Goal: Information Seeking & Learning: Understand process/instructions

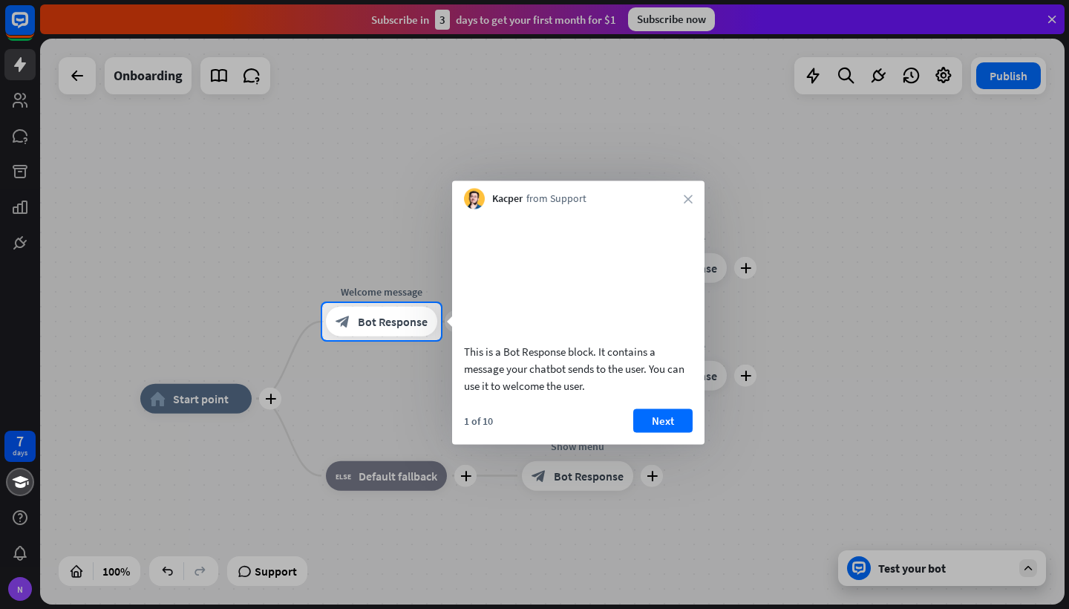
click at [1053, 18] on div at bounding box center [534, 151] width 1069 height 303
click at [675, 430] on button "Next" at bounding box center [662, 420] width 59 height 24
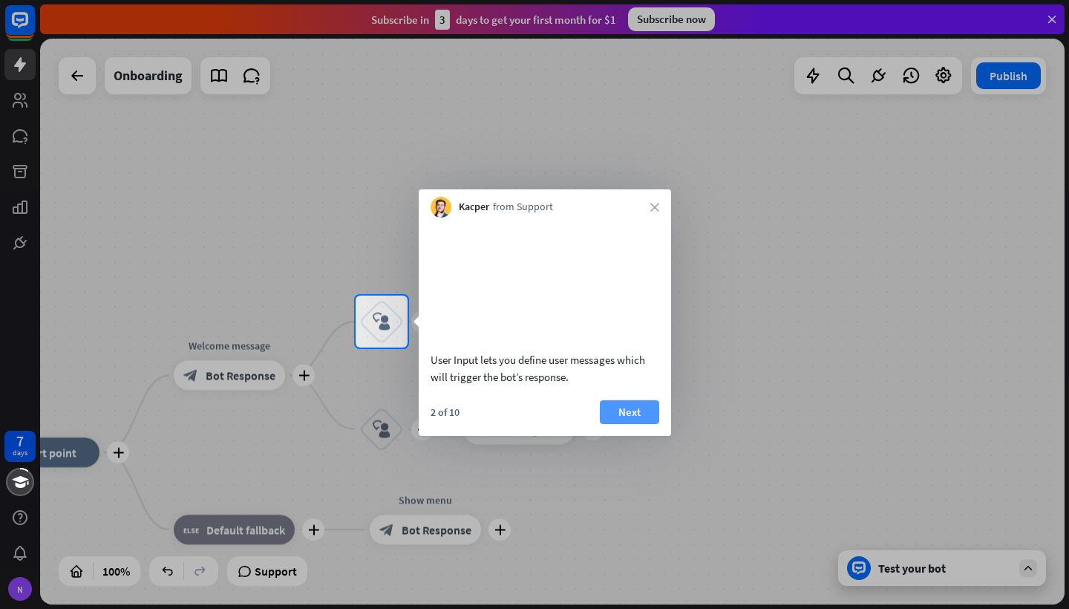
click at [643, 422] on button "Next" at bounding box center [629, 412] width 59 height 24
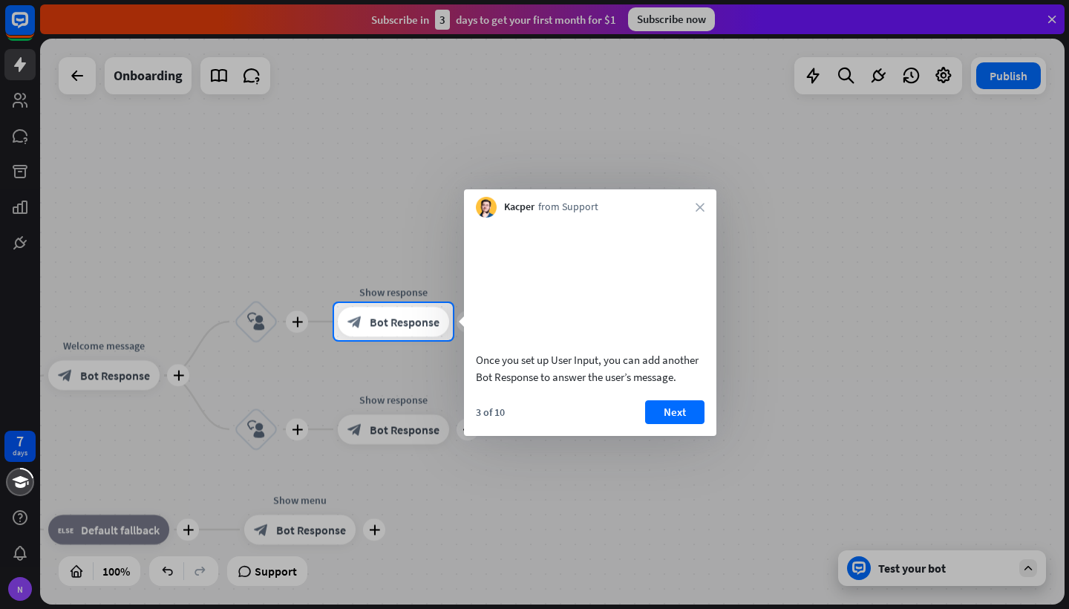
click at [645, 422] on button "Next" at bounding box center [674, 412] width 59 height 24
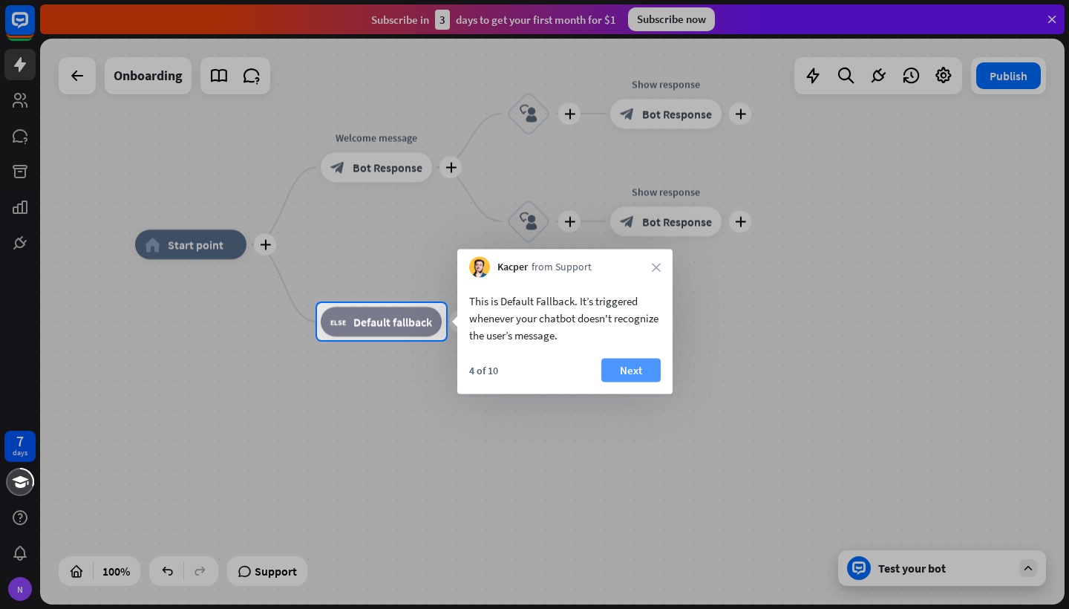
click at [648, 370] on button "Next" at bounding box center [630, 370] width 59 height 24
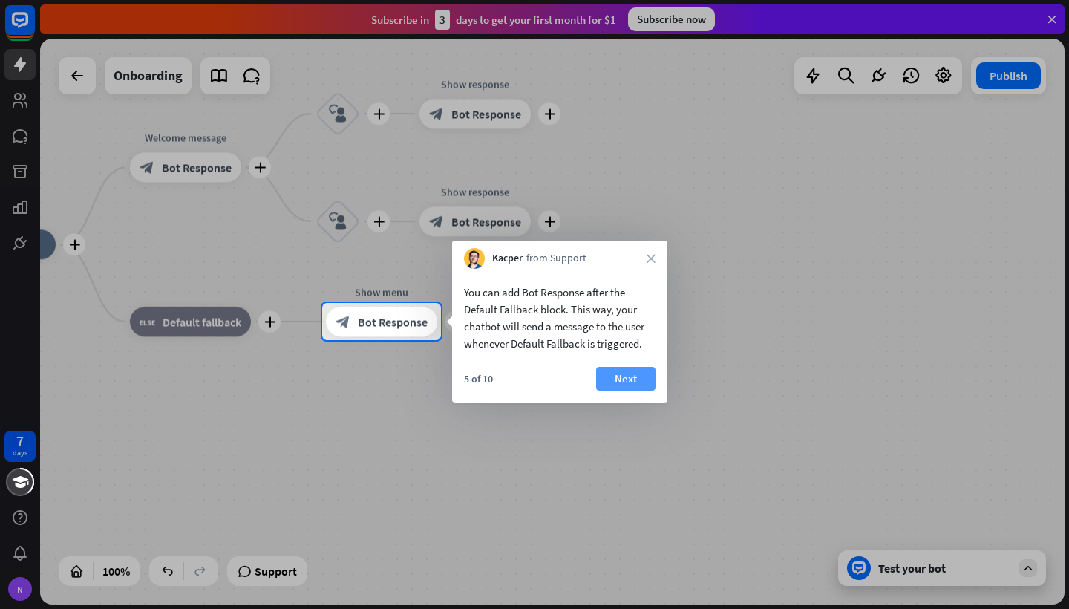
click at [643, 376] on button "Next" at bounding box center [625, 379] width 59 height 24
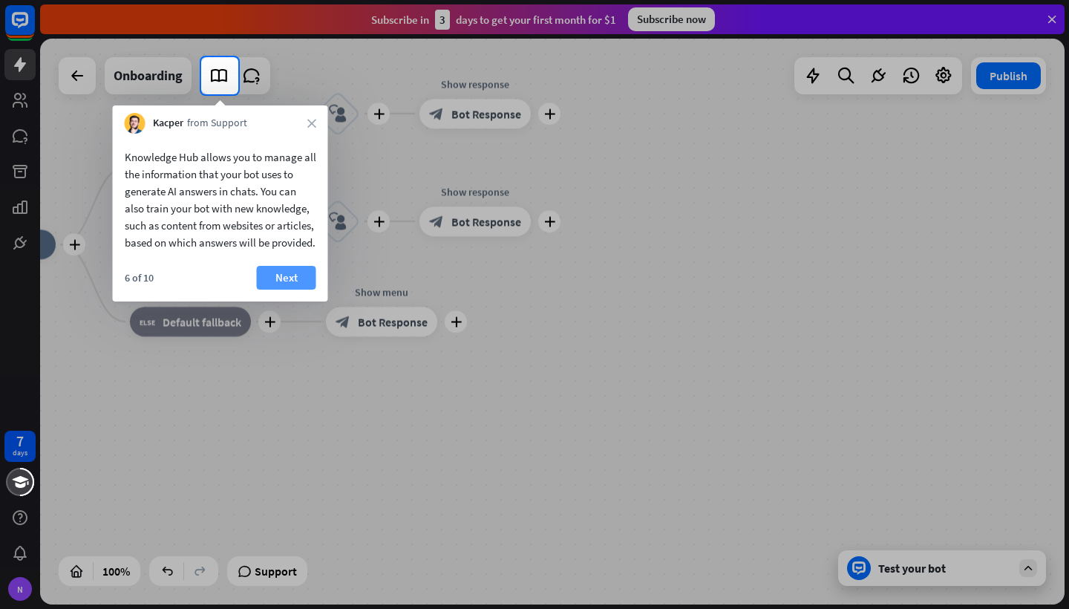
click at [282, 289] on button "Next" at bounding box center [286, 278] width 59 height 24
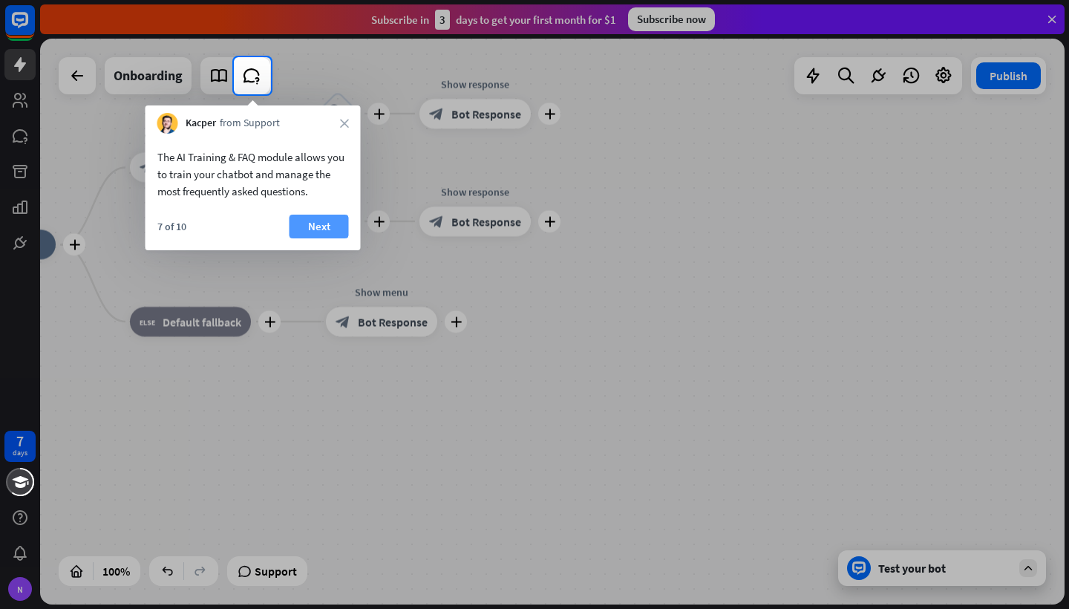
click at [311, 226] on button "Next" at bounding box center [318, 226] width 59 height 24
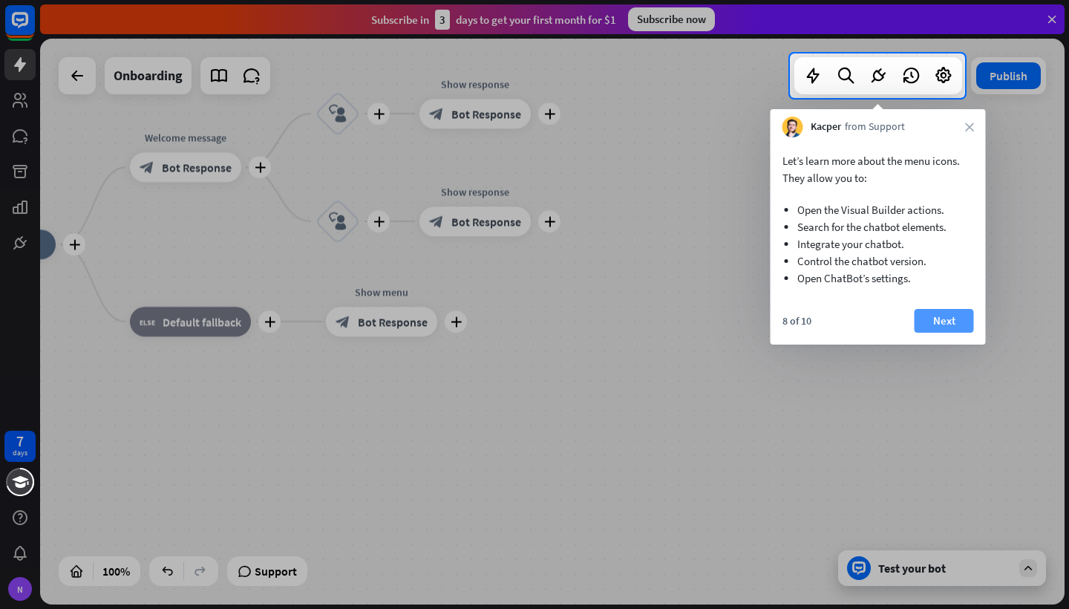
click at [944, 322] on button "Next" at bounding box center [943, 321] width 59 height 24
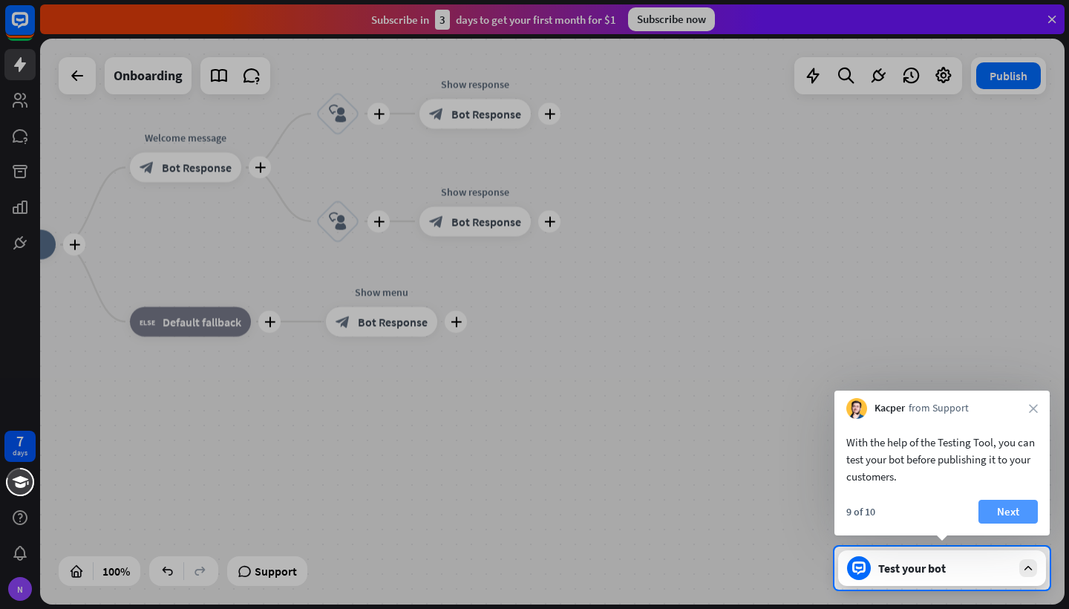
click at [1033, 516] on button "Next" at bounding box center [1007, 511] width 59 height 24
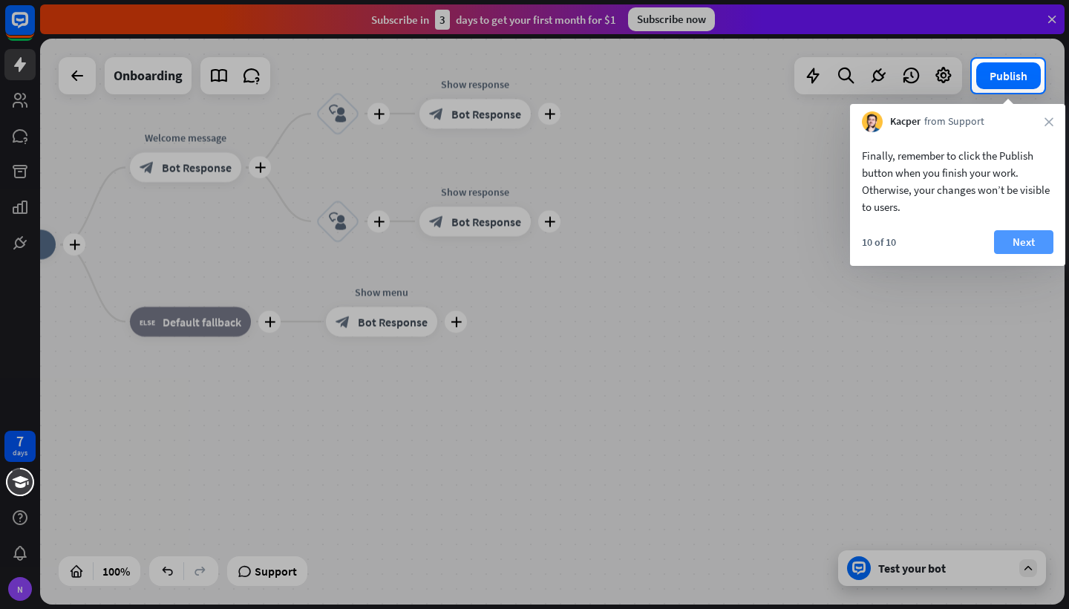
click at [1026, 246] on button "Next" at bounding box center [1023, 242] width 59 height 24
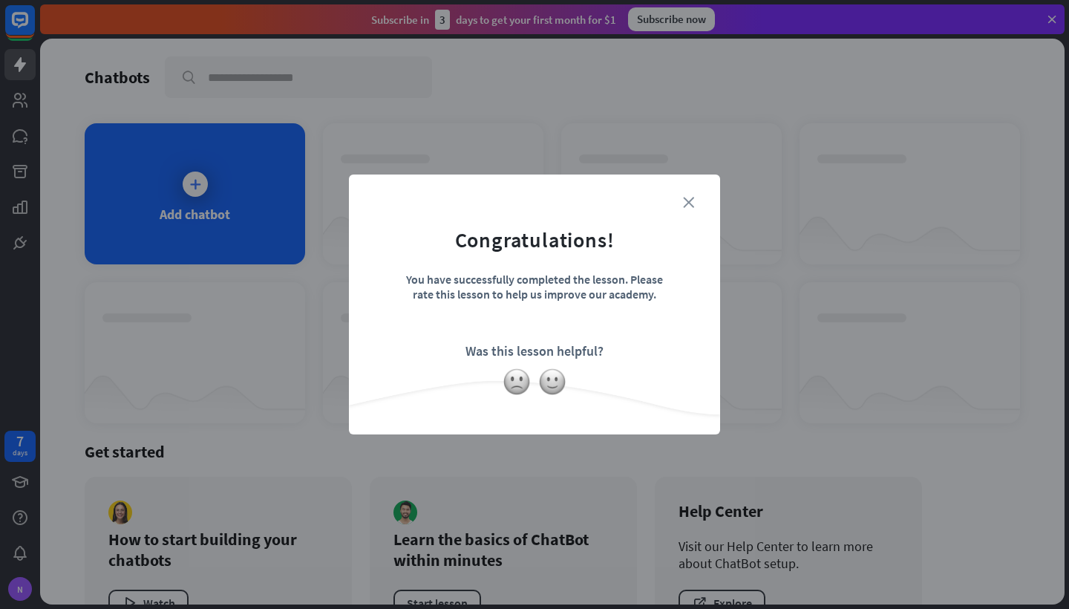
click at [692, 202] on icon "close" at bounding box center [688, 202] width 11 height 11
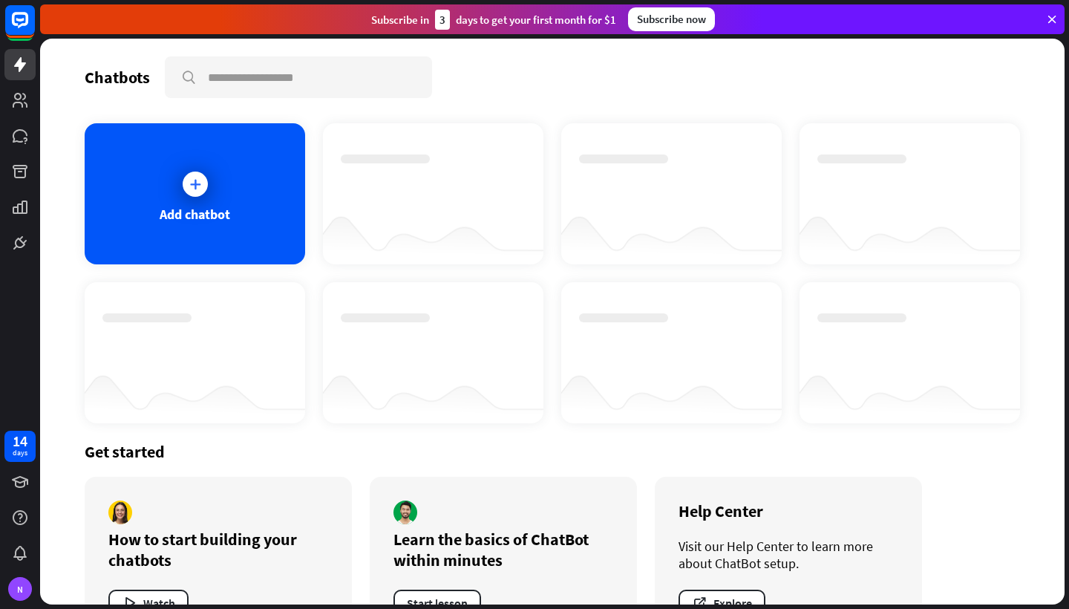
click at [1053, 21] on icon at bounding box center [1051, 19] width 13 height 13
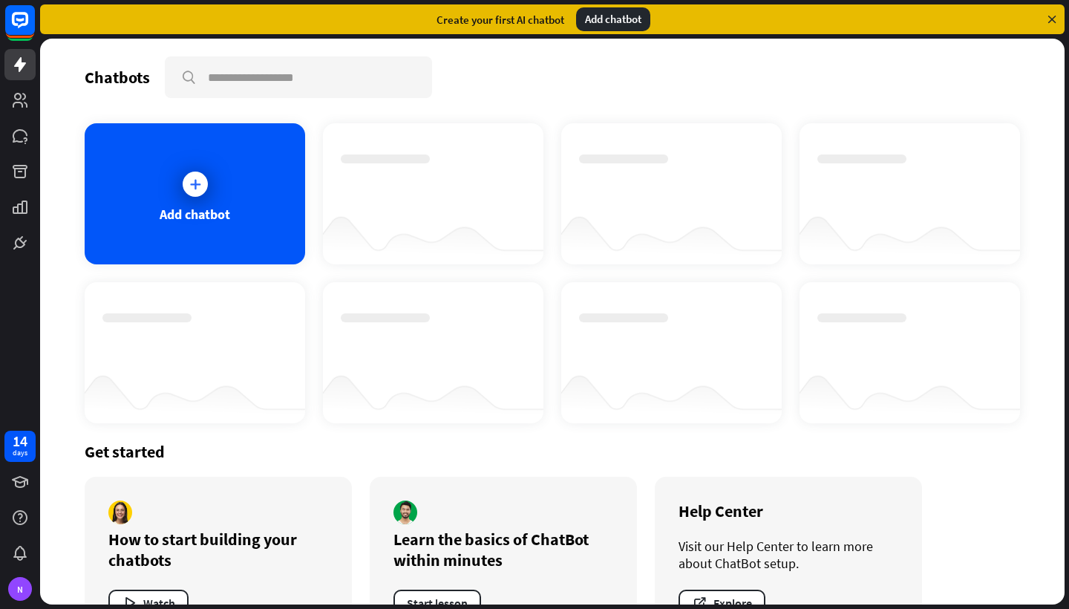
click at [1055, 20] on icon at bounding box center [1051, 19] width 13 height 13
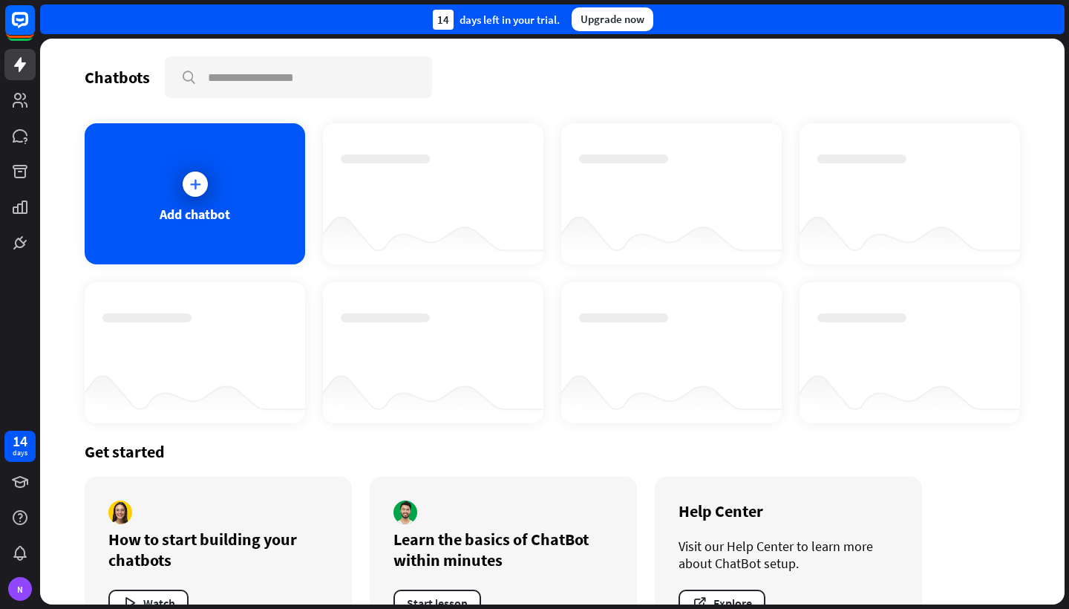
click at [1055, 20] on div "14 days left in your trial. Upgrade now" at bounding box center [552, 19] width 1024 height 30
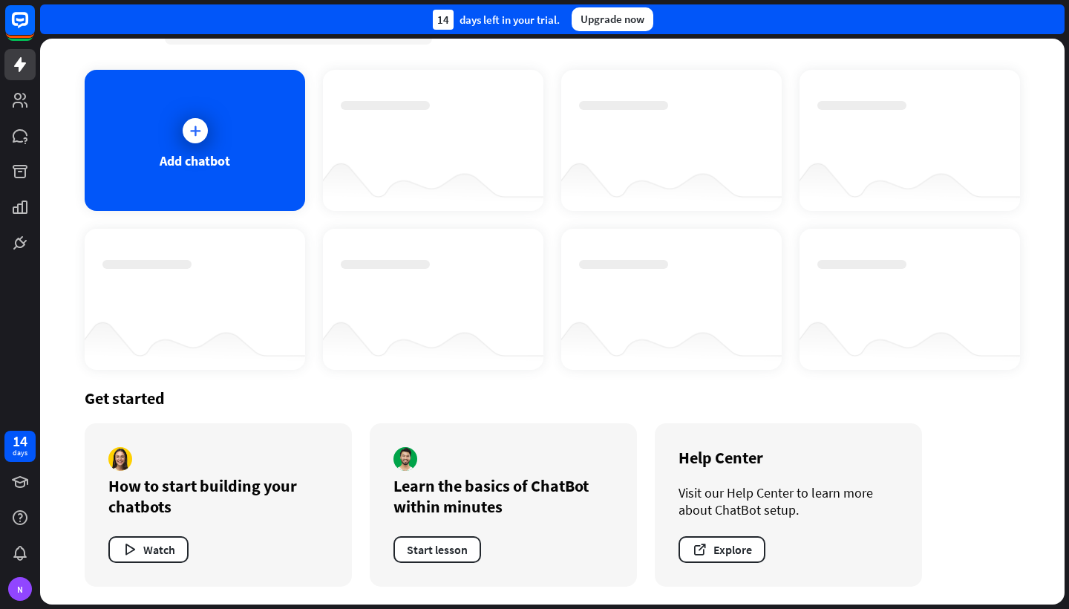
scroll to position [53, 0]
